Goal: Information Seeking & Learning: Learn about a topic

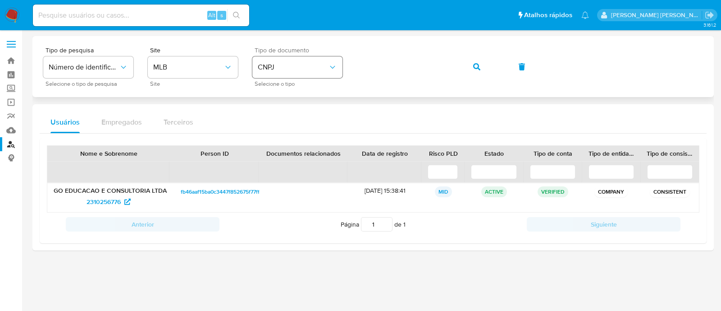
click at [331, 60] on div "Tipo de pesquisa Número de identificação Selecione o tipo de pesquisa Site MLB …" at bounding box center [373, 66] width 660 height 39
click at [481, 66] on button "button" at bounding box center [477, 67] width 31 height 22
click at [115, 199] on span "1203922630" at bounding box center [104, 201] width 36 height 14
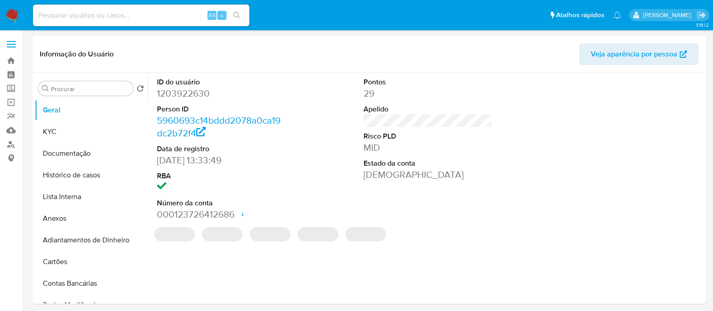
select select "10"
click at [60, 135] on button "KYC" at bounding box center [87, 132] width 105 height 22
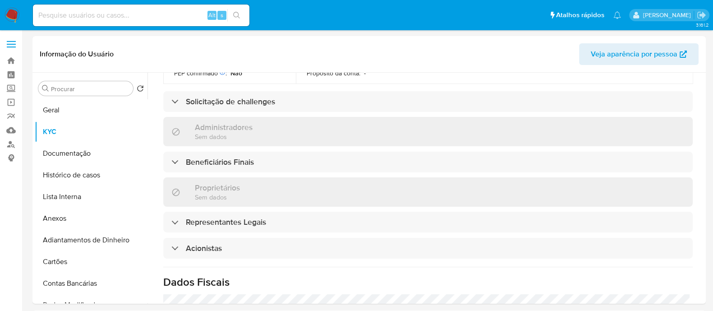
scroll to position [450, 0]
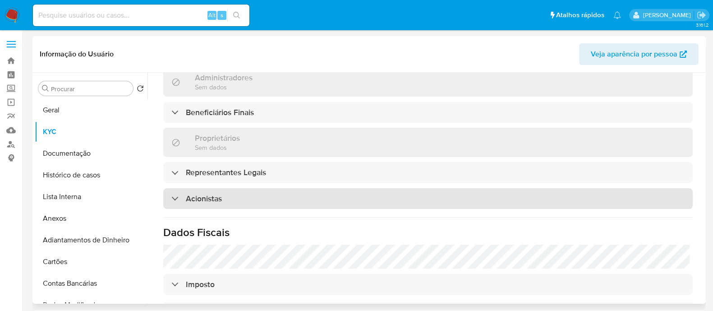
click at [219, 193] on h3 "Acionistas" at bounding box center [204, 198] width 36 height 10
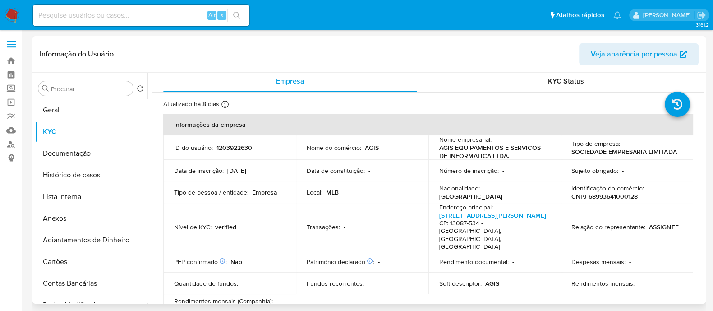
scroll to position [0, 0]
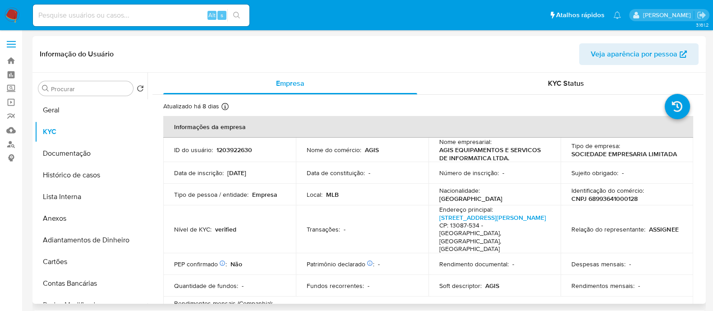
click at [603, 197] on p "CNPJ 68993641000128" at bounding box center [604, 198] width 66 height 8
copy p "68993641000128"
click at [594, 197] on p "CNPJ 68993641000128" at bounding box center [604, 198] width 66 height 8
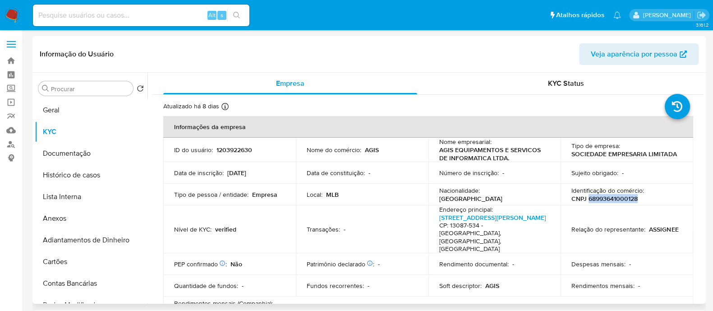
copy p "68993641000128"
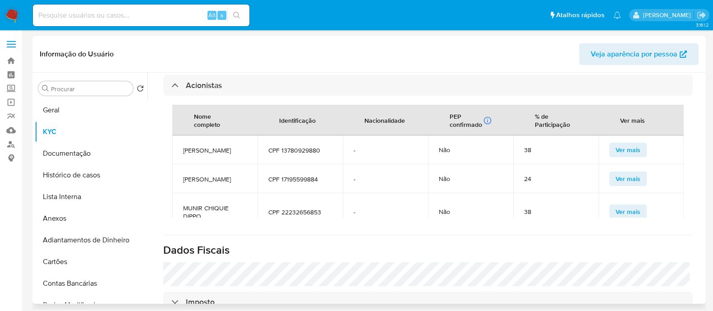
click at [222, 146] on span "MARCO ANTONIO FONSECA CHIQUIE" at bounding box center [215, 150] width 64 height 8
copy span "MARCO ANTONIO FONSECA CHIQUIE"
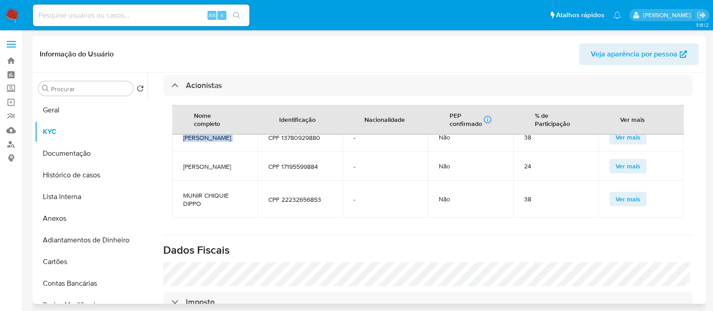
scroll to position [29, 0]
click at [198, 162] on span "JEAN PAULO FONSECA CHIQUIE" at bounding box center [215, 166] width 64 height 8
copy span "JEAN PAULO FONSECA CHIQUIE"
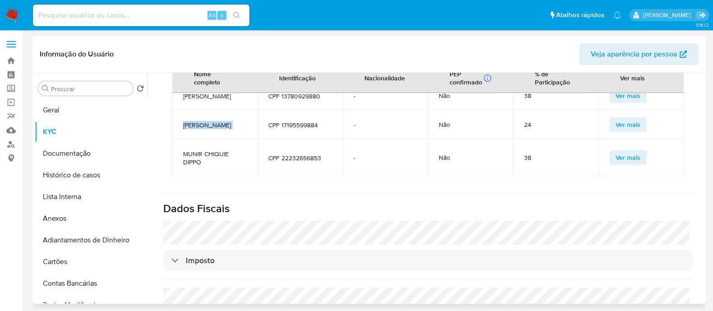
scroll to position [620, 0]
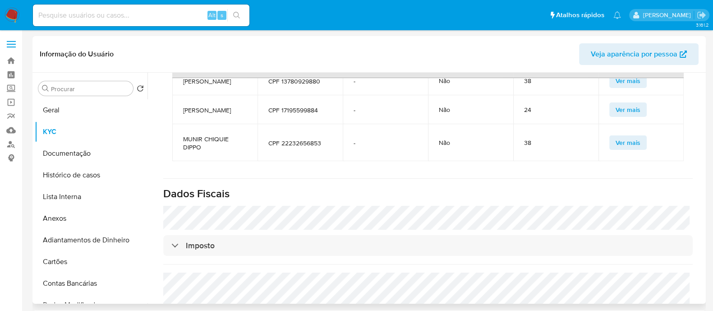
click at [186, 135] on span "MUNIR CHIQUIE DIPPO" at bounding box center [215, 143] width 64 height 16
copy span "MUNIR CHIQUIE DIPPO"
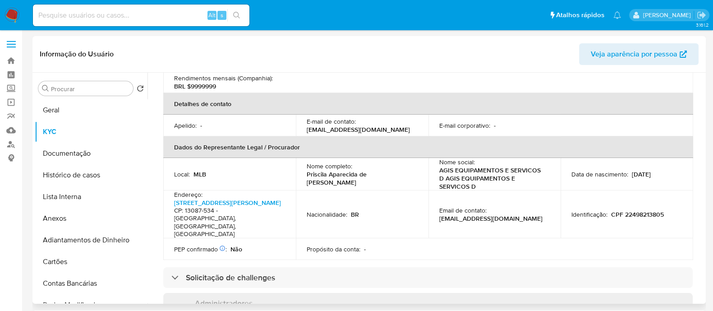
scroll to position [0, 0]
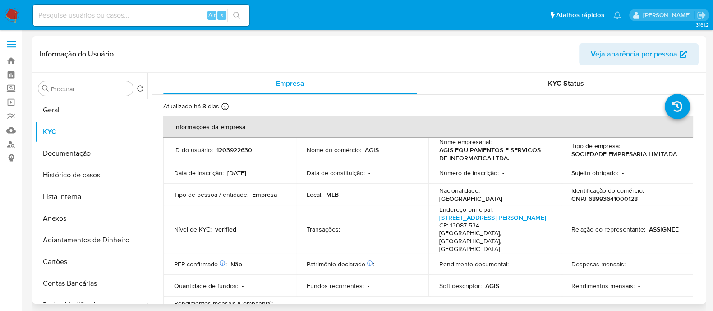
click at [246, 151] on p "1203922630" at bounding box center [234, 150] width 36 height 8
copy p "1203922630"
click at [7, 144] on link "Localizador de pessoas" at bounding box center [53, 144] width 107 height 14
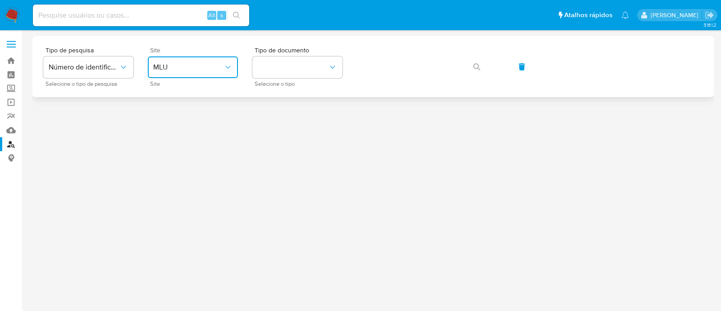
click at [174, 69] on span "MLU" at bounding box center [188, 67] width 70 height 9
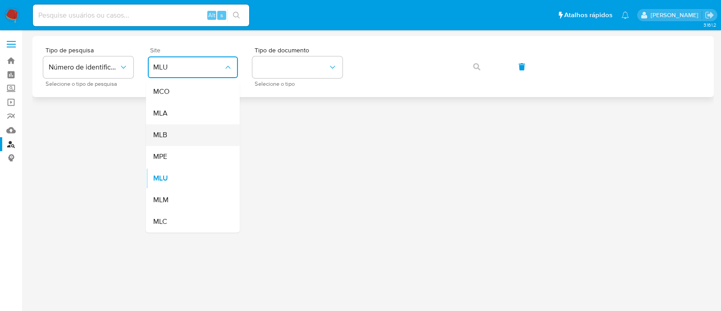
click at [197, 128] on div "MLB" at bounding box center [190, 135] width 74 height 22
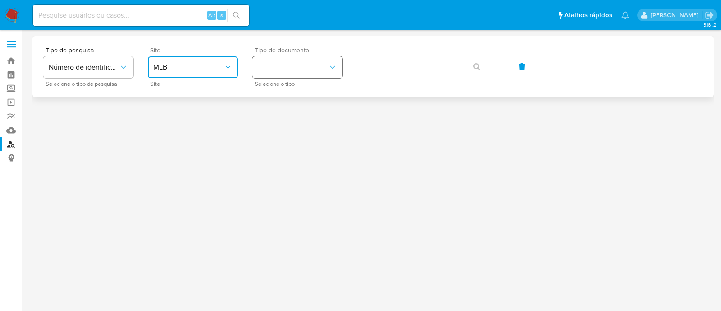
click at [300, 63] on button "identificationType" at bounding box center [297, 67] width 90 height 22
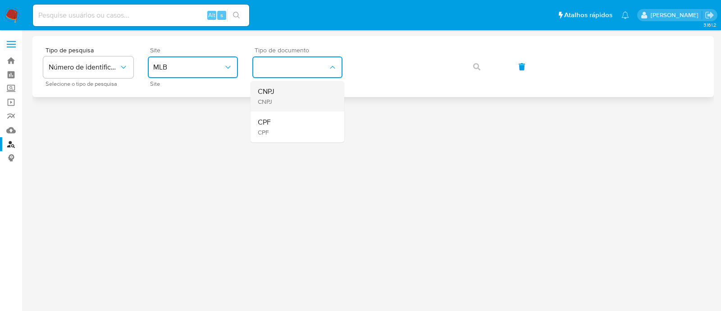
click at [288, 94] on div "CNPJ CNPJ" at bounding box center [295, 96] width 74 height 31
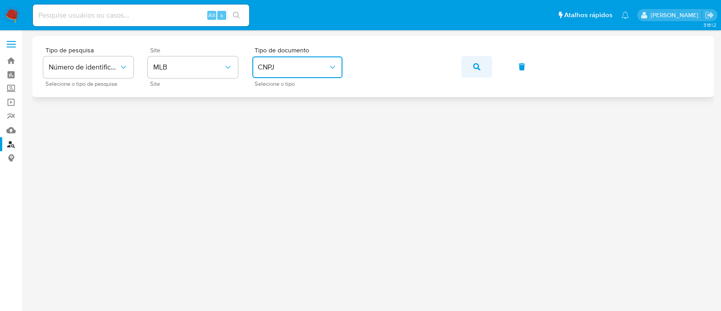
click at [482, 64] on button "button" at bounding box center [477, 67] width 31 height 22
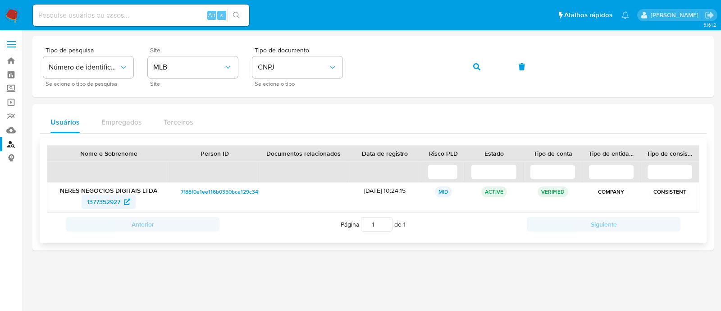
click at [95, 201] on span "1377352927" at bounding box center [103, 201] width 33 height 14
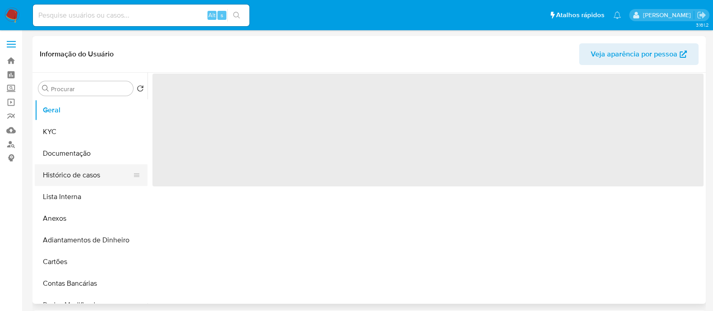
click at [79, 180] on button "Histórico de casos" at bounding box center [87, 175] width 105 height 22
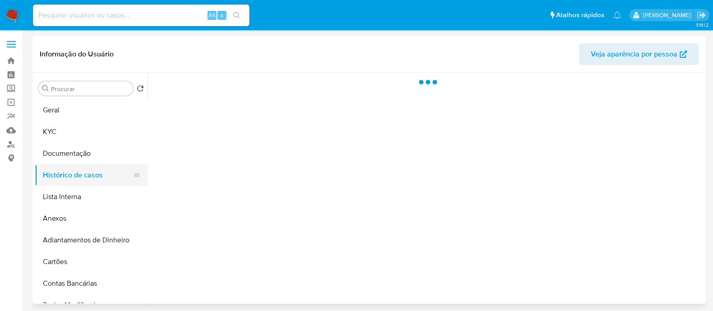
select select "10"
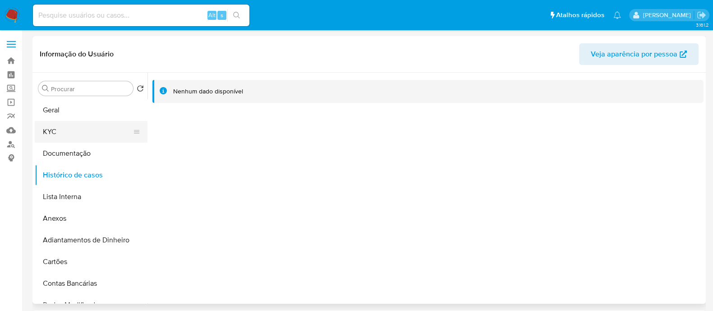
click at [87, 129] on button "KYC" at bounding box center [87, 132] width 105 height 22
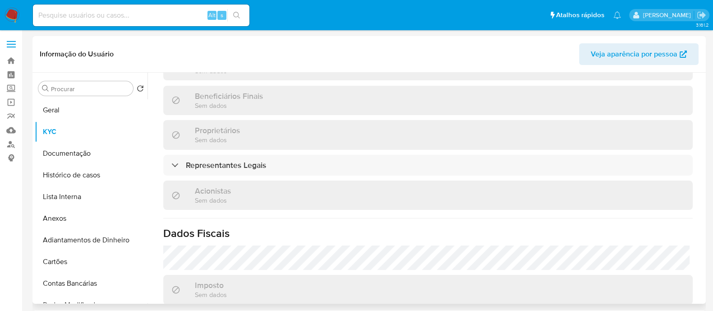
scroll to position [440, 0]
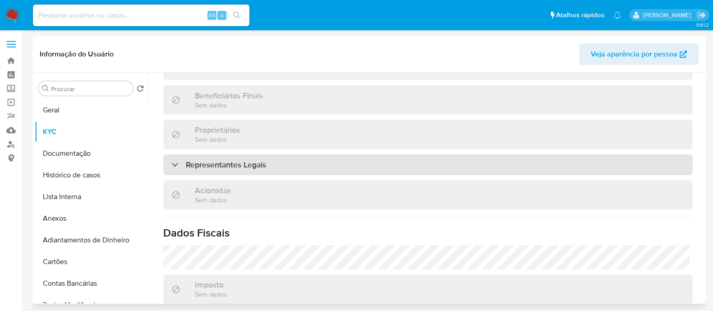
click at [275, 154] on div "Representantes Legais" at bounding box center [427, 164] width 529 height 21
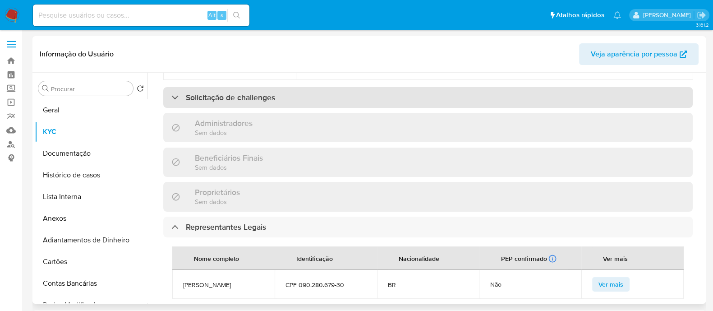
scroll to position [328, 0]
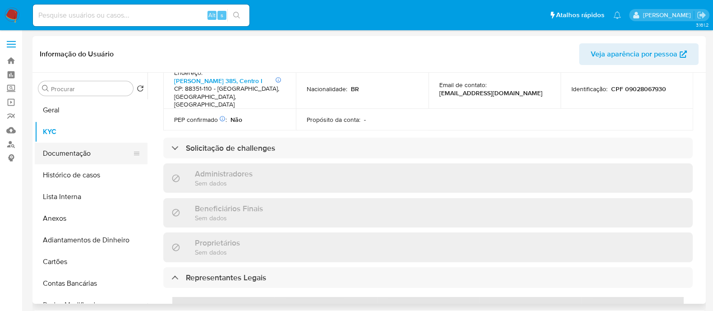
click at [78, 150] on button "Documentação" at bounding box center [87, 153] width 105 height 22
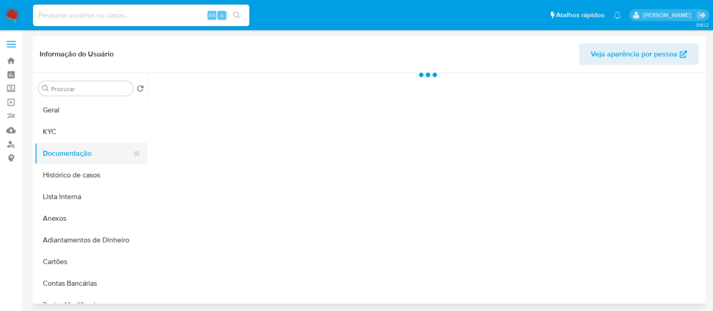
scroll to position [0, 0]
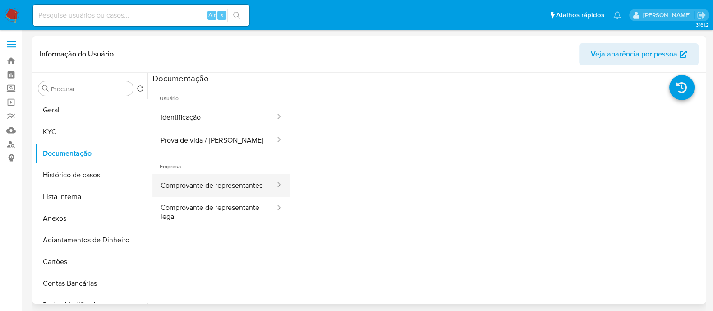
click at [204, 181] on button "Comprovante de representantes" at bounding box center [214, 185] width 124 height 23
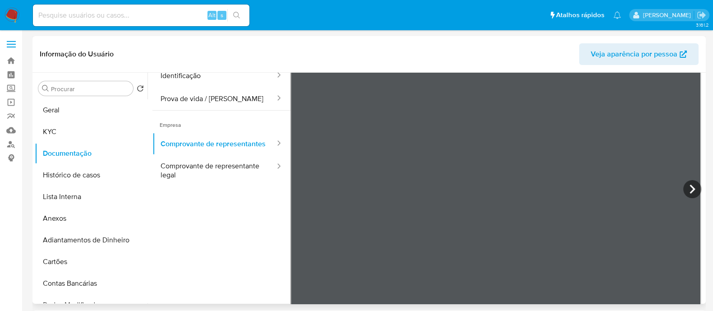
scroll to position [56, 0]
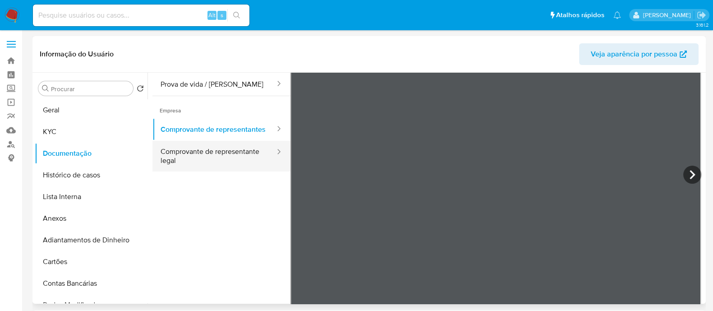
click at [173, 161] on button "Comprovante de representante legal" at bounding box center [214, 156] width 124 height 31
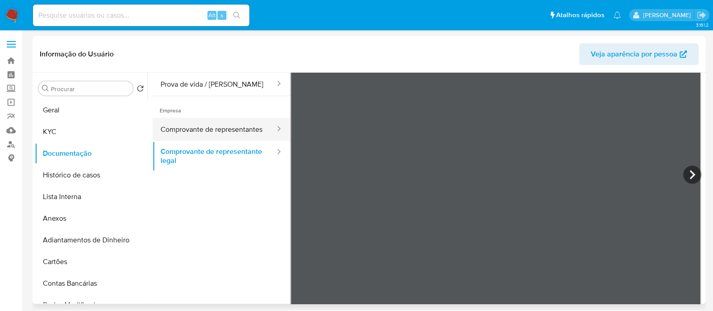
click at [179, 125] on button "Comprovante de representantes" at bounding box center [214, 129] width 124 height 23
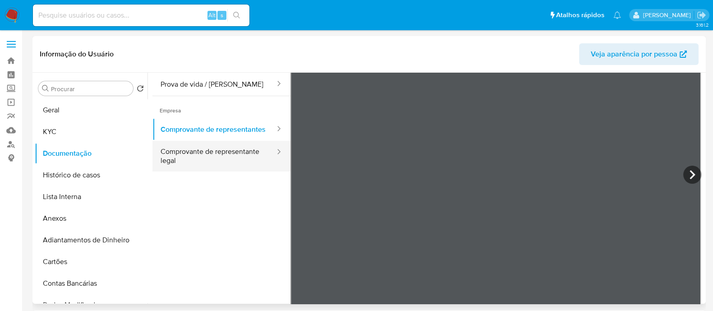
click at [196, 162] on button "Comprovante de representante legal" at bounding box center [214, 156] width 124 height 31
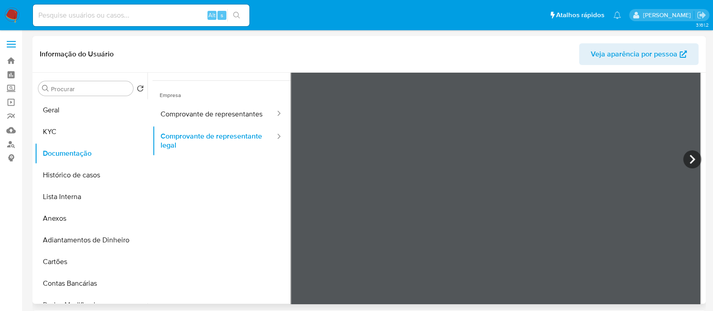
scroll to position [79, 0]
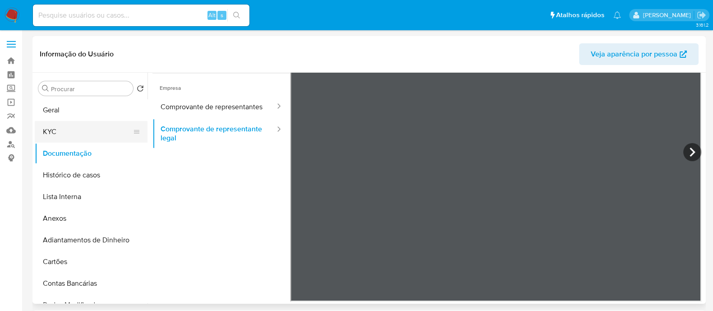
click at [46, 128] on button "KYC" at bounding box center [87, 132] width 105 height 22
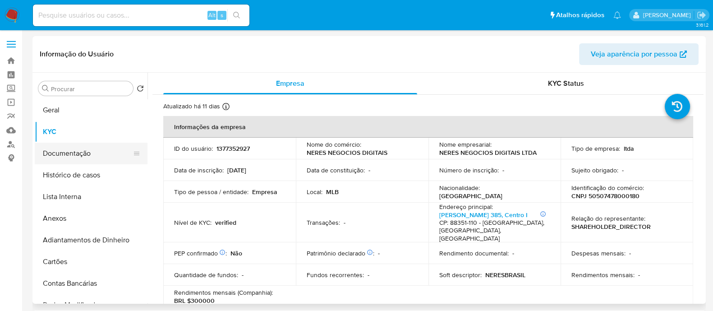
click at [53, 161] on button "Documentação" at bounding box center [87, 153] width 105 height 22
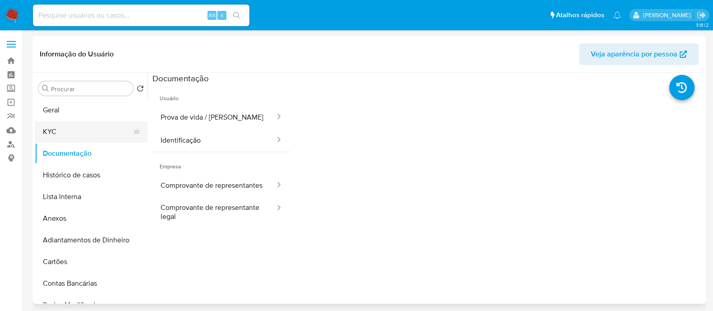
click at [79, 129] on button "KYC" at bounding box center [87, 132] width 105 height 22
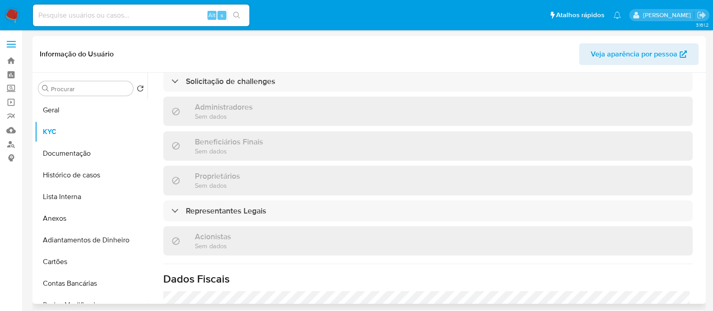
scroll to position [391, 0]
